Goal: Transaction & Acquisition: Obtain resource

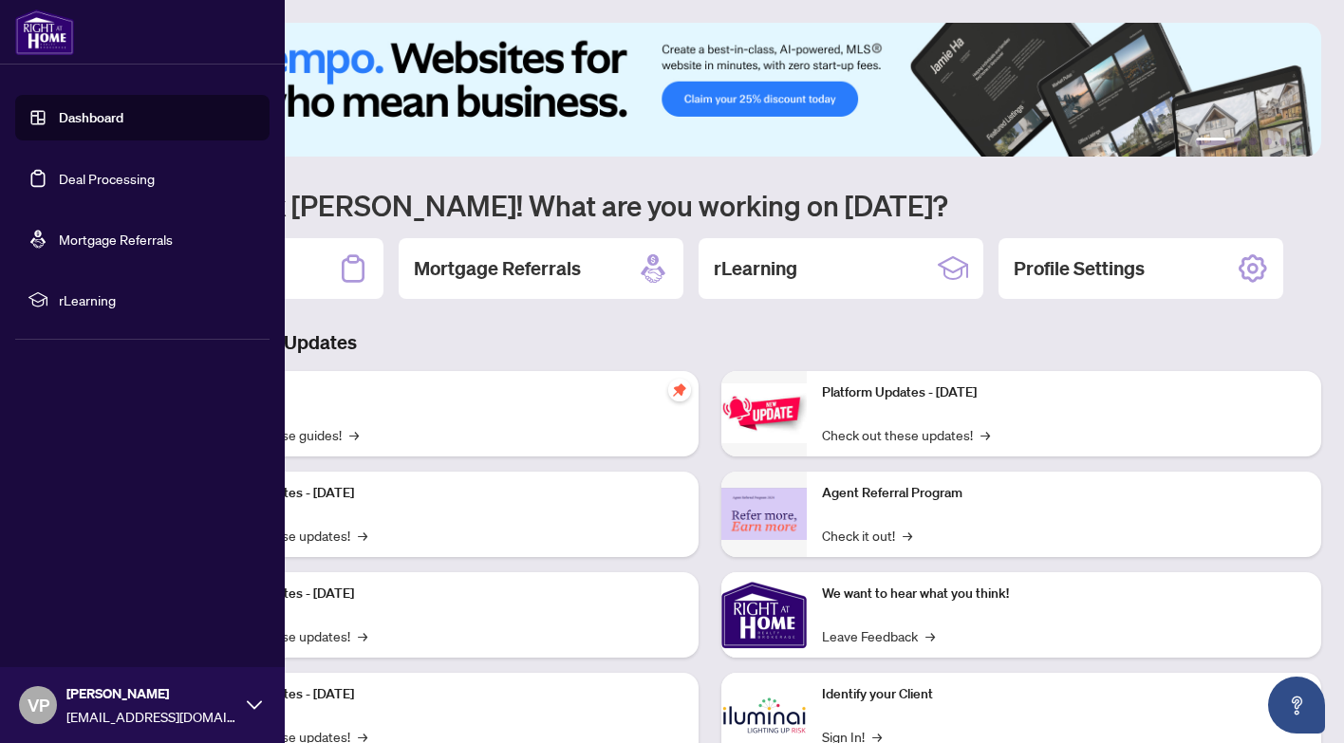
click at [95, 184] on link "Deal Processing" at bounding box center [107, 178] width 96 height 17
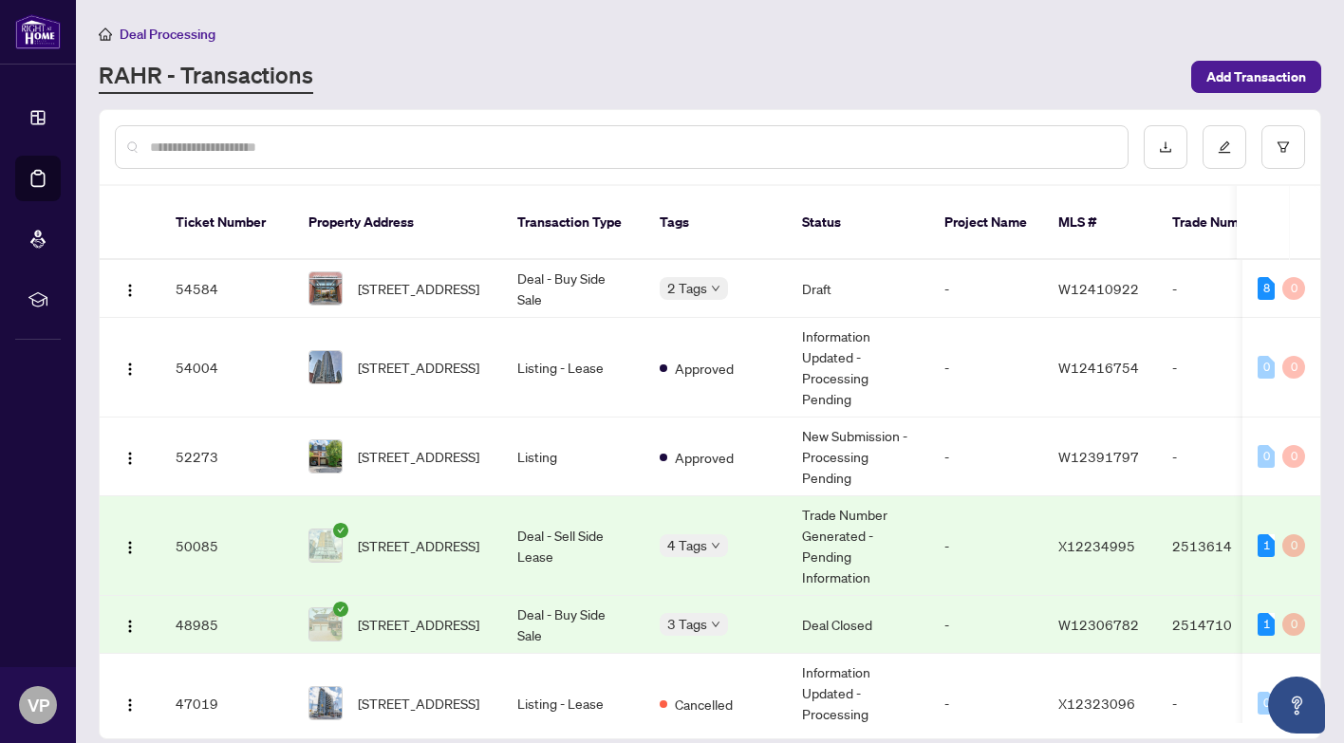
click at [419, 596] on td "[STREET_ADDRESS]" at bounding box center [397, 625] width 209 height 58
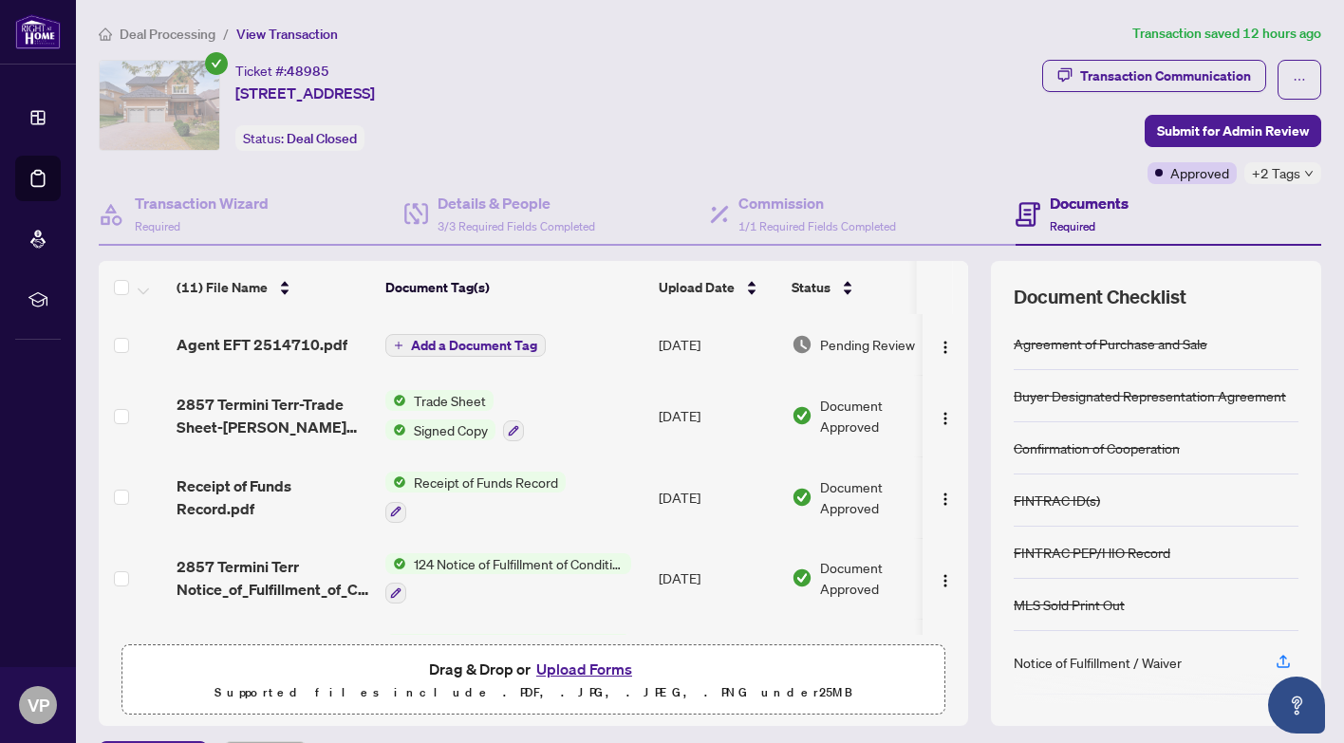
click at [844, 346] on span "Pending Review" at bounding box center [867, 344] width 95 height 21
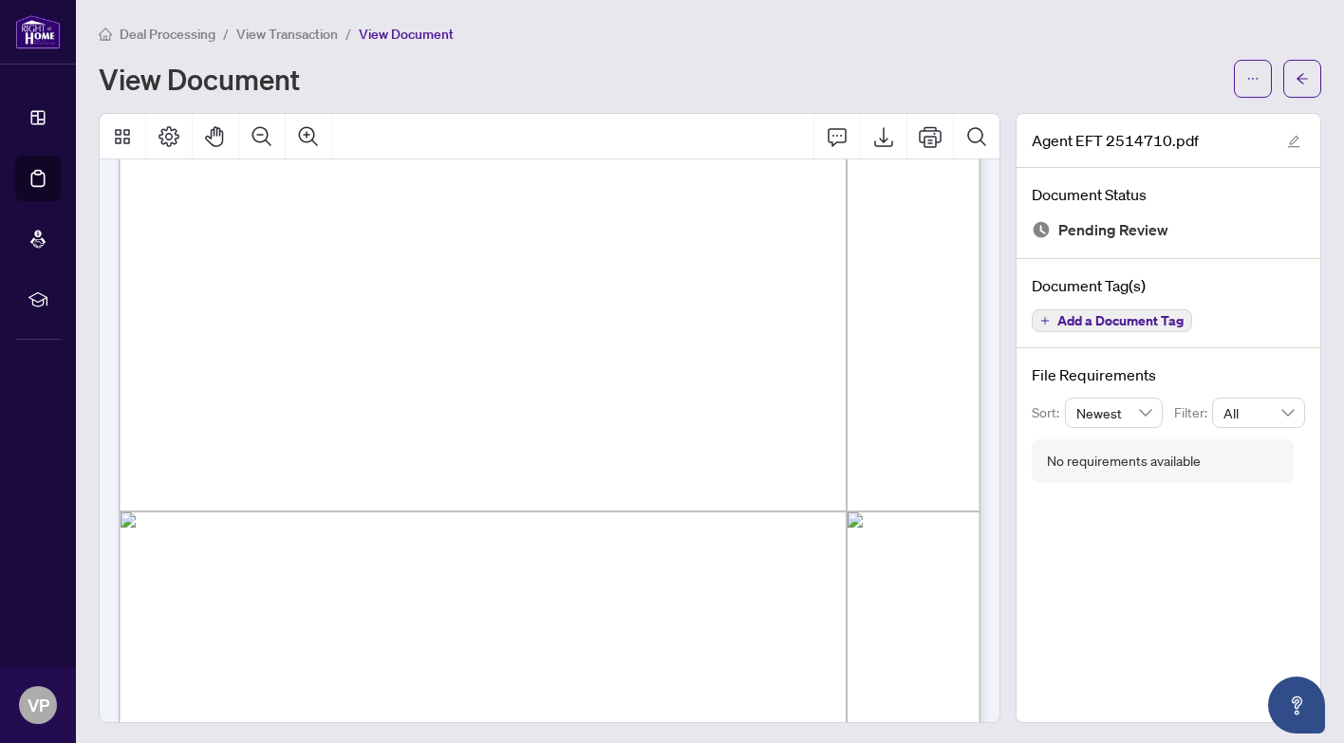
scroll to position [393, 0]
click at [879, 137] on icon "Export" at bounding box center [883, 136] width 23 height 23
